Goal: Browse casually: Explore the website without a specific task or goal

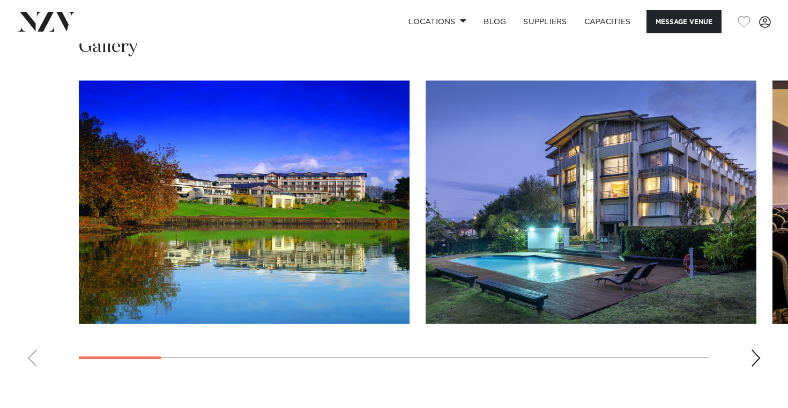
scroll to position [1045, 0]
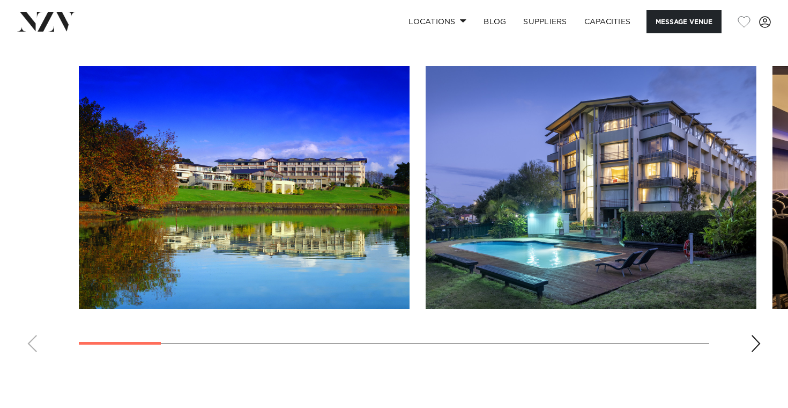
click at [758, 345] on div "Next slide" at bounding box center [756, 343] width 11 height 17
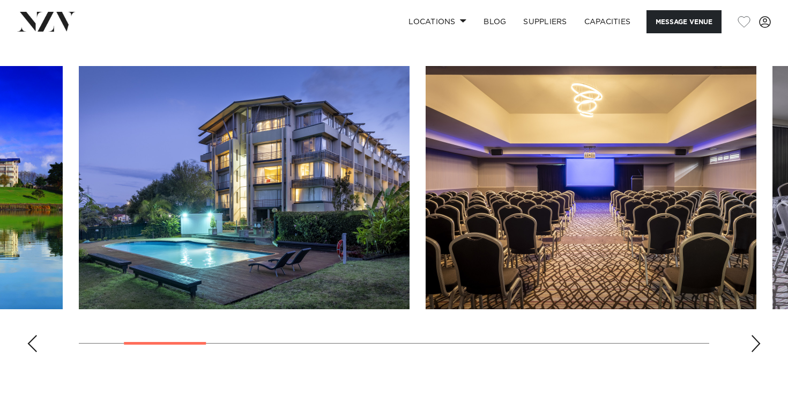
click at [758, 345] on div "Next slide" at bounding box center [756, 343] width 11 height 17
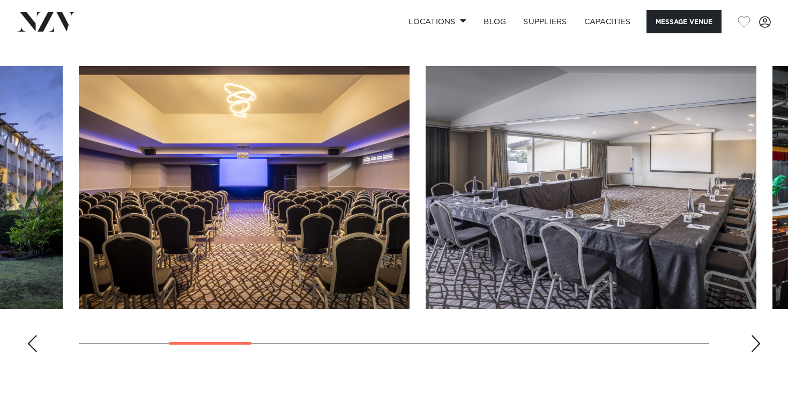
click at [758, 345] on div "Next slide" at bounding box center [756, 343] width 11 height 17
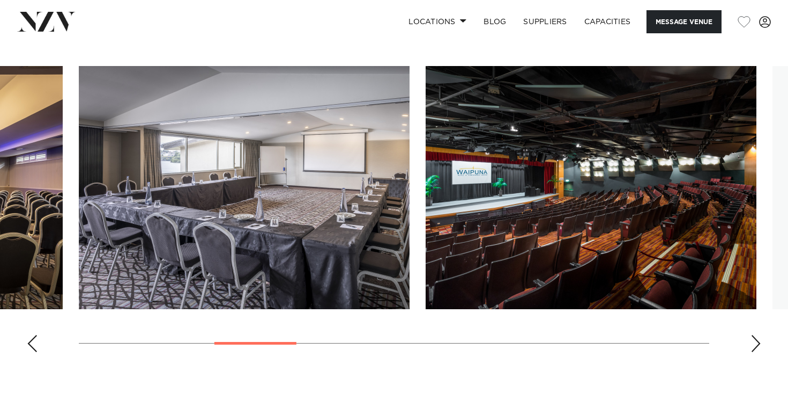
click at [758, 345] on div "Next slide" at bounding box center [756, 343] width 11 height 17
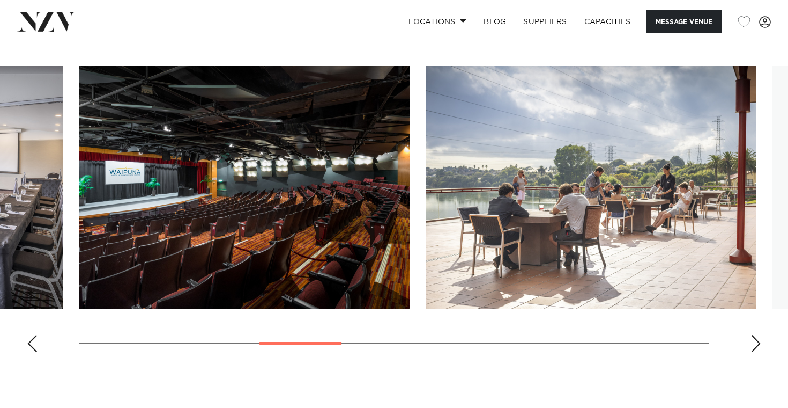
click at [758, 345] on div "Next slide" at bounding box center [756, 343] width 11 height 17
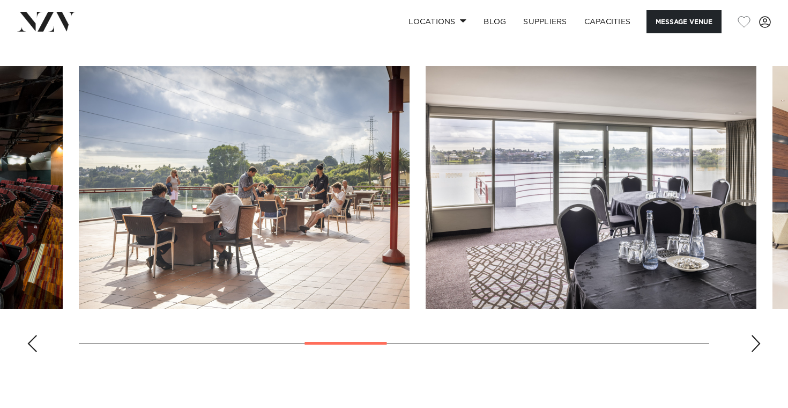
click at [758, 345] on div "Next slide" at bounding box center [756, 343] width 11 height 17
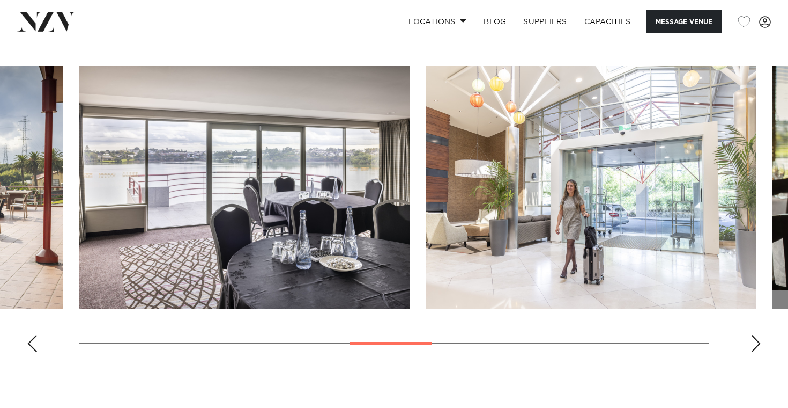
click at [758, 345] on div "Next slide" at bounding box center [756, 343] width 11 height 17
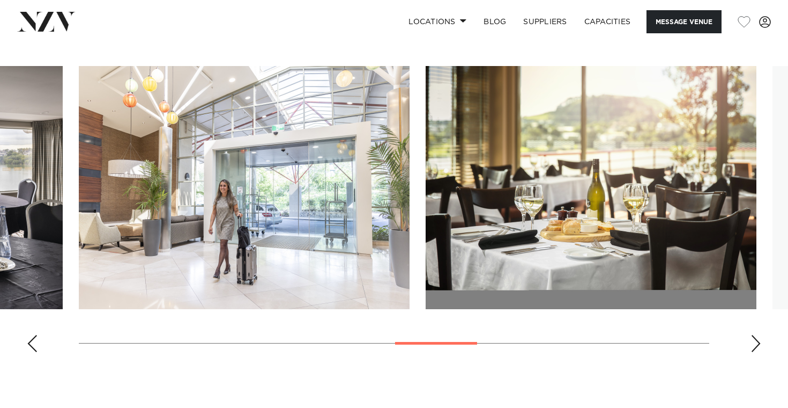
click at [758, 345] on div "Next slide" at bounding box center [756, 343] width 11 height 17
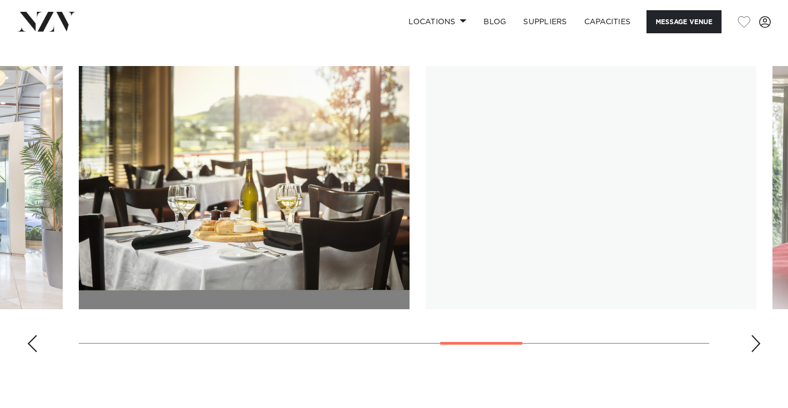
click at [758, 345] on div "Next slide" at bounding box center [756, 343] width 11 height 17
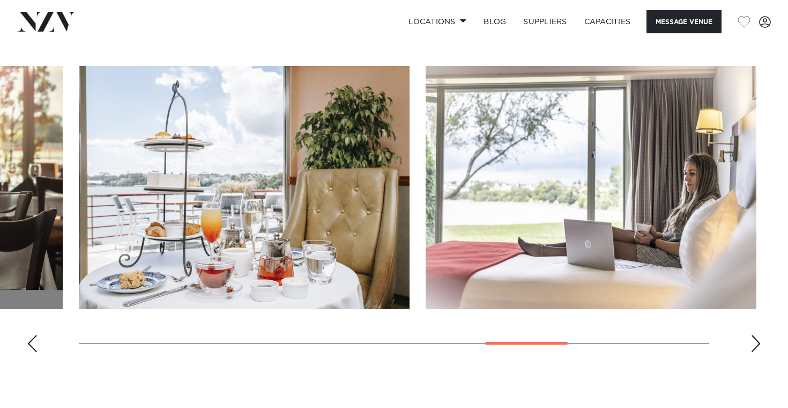
click at [758, 345] on div "Next slide" at bounding box center [756, 343] width 11 height 17
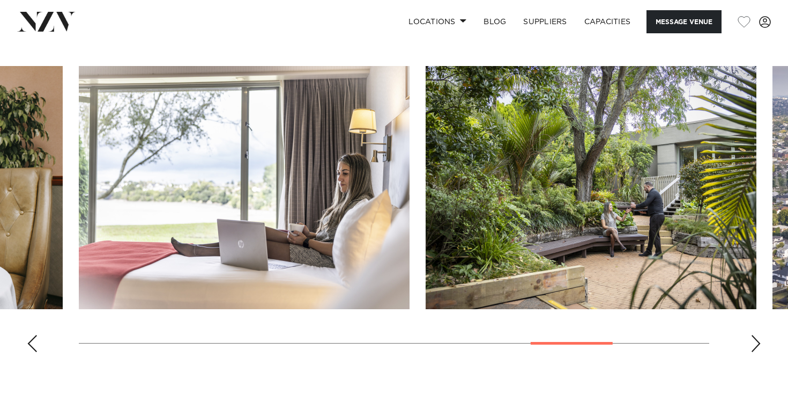
click at [758, 345] on div "Next slide" at bounding box center [756, 343] width 11 height 17
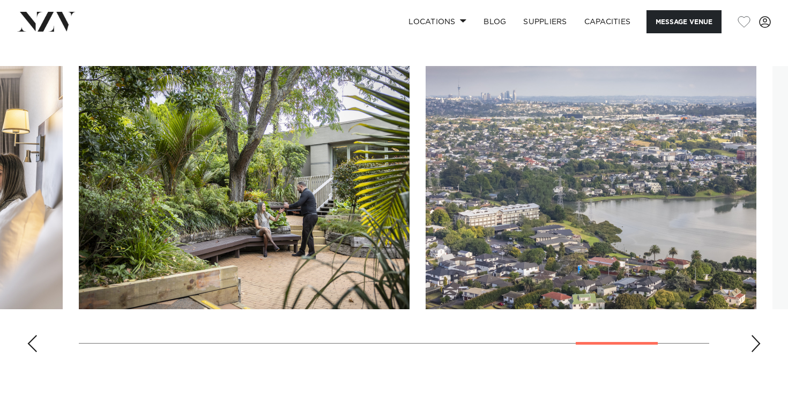
click at [758, 345] on div "Next slide" at bounding box center [756, 343] width 11 height 17
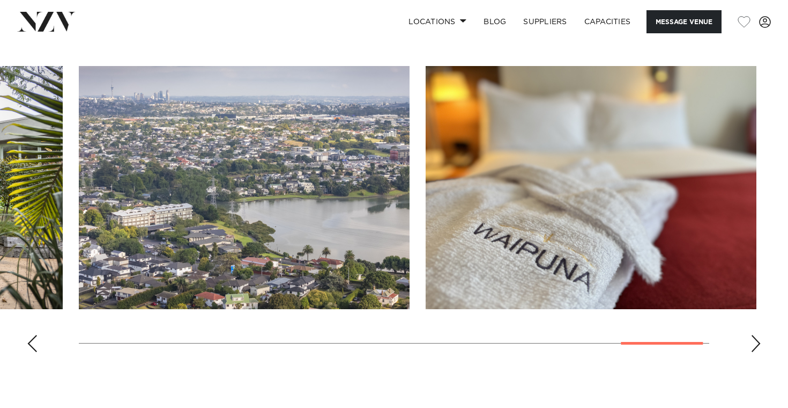
click at [758, 345] on div "Next slide" at bounding box center [756, 343] width 11 height 17
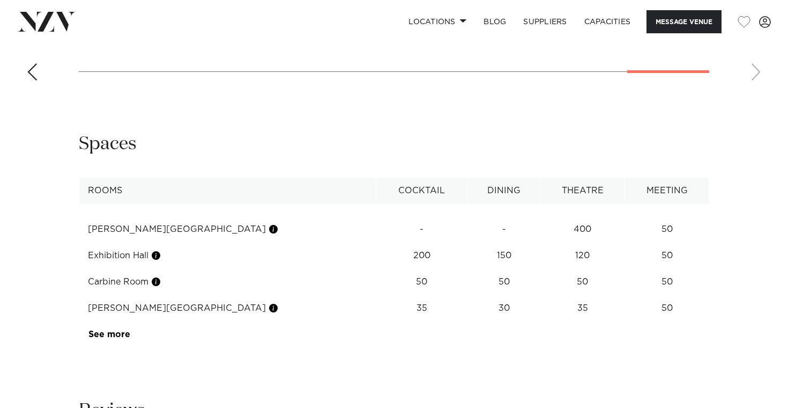
scroll to position [1338, 0]
